Goal: Find specific page/section

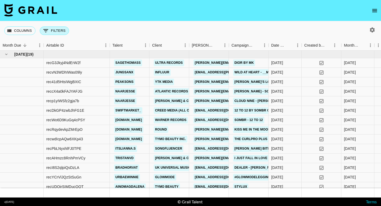
click at [60, 30] on button "0 Filters" at bounding box center [54, 30] width 29 height 8
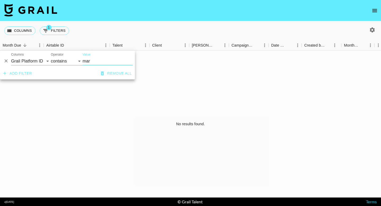
type input "mar"
click at [24, 64] on select "Grail Platform ID Airtable ID Talent Manager Client [PERSON_NAME] Campaign (Typ…" at bounding box center [31, 61] width 40 height 8
select select "talentName"
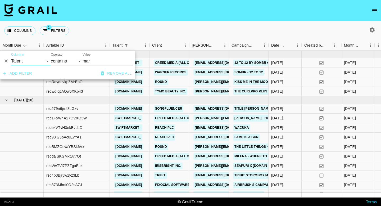
click at [91, 61] on input "mar" at bounding box center [107, 61] width 50 height 8
type input "m"
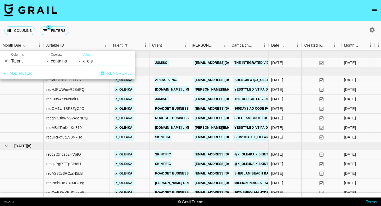
type input "x_ole"
click at [182, 28] on div "Columns 1 Filters + Booking" at bounding box center [190, 30] width 381 height 19
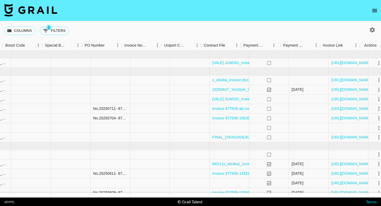
scroll to position [0, 557]
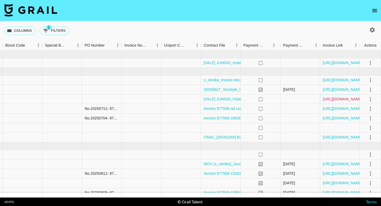
click at [333, 100] on link "[URL][DOMAIN_NAME]" at bounding box center [343, 98] width 40 height 5
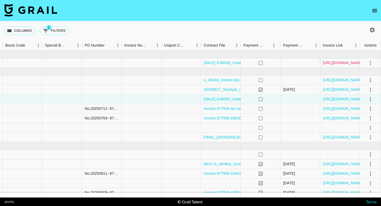
click at [334, 63] on link "[URL][DOMAIN_NAME]" at bounding box center [343, 62] width 40 height 5
